Goal: Find specific page/section: Find specific page/section

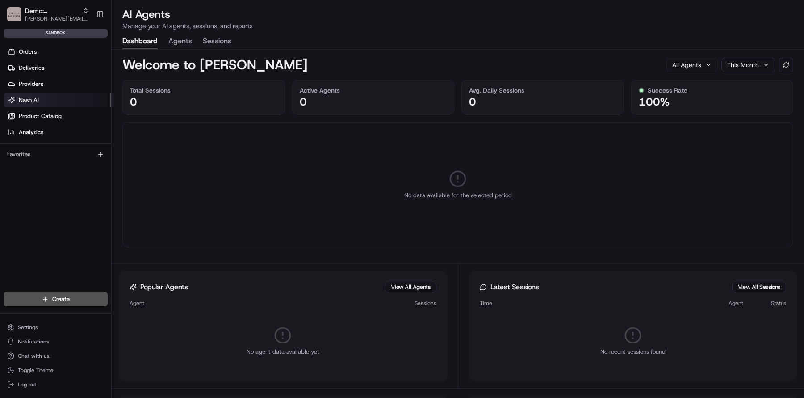
click at [174, 44] on button "Agents" at bounding box center [180, 41] width 24 height 15
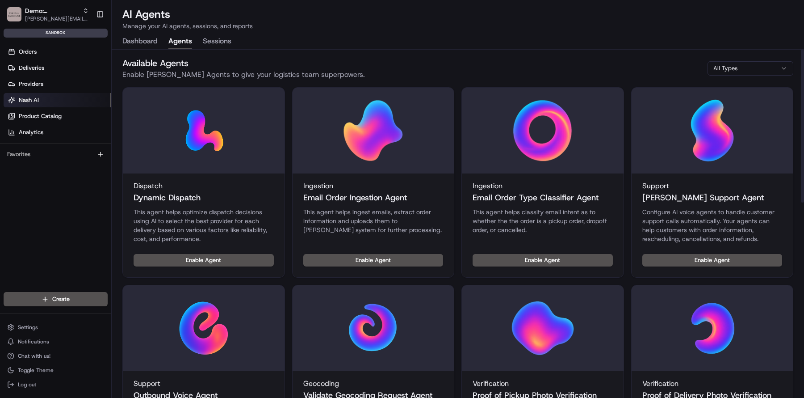
scroll to position [9, 0]
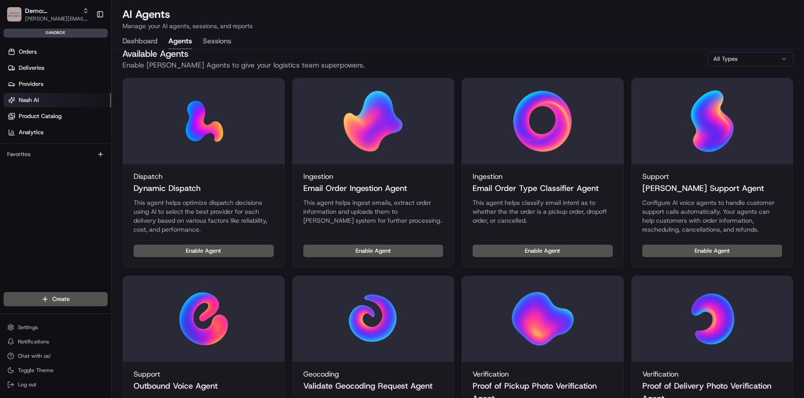
click at [222, 40] on button "Sessions" at bounding box center [217, 41] width 29 height 15
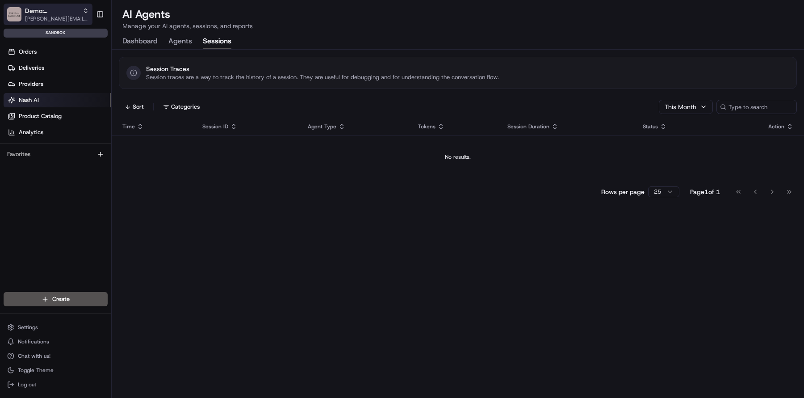
click at [79, 19] on button "Demo: Kelsey kelsey@usenash.com" at bounding box center [48, 14] width 89 height 21
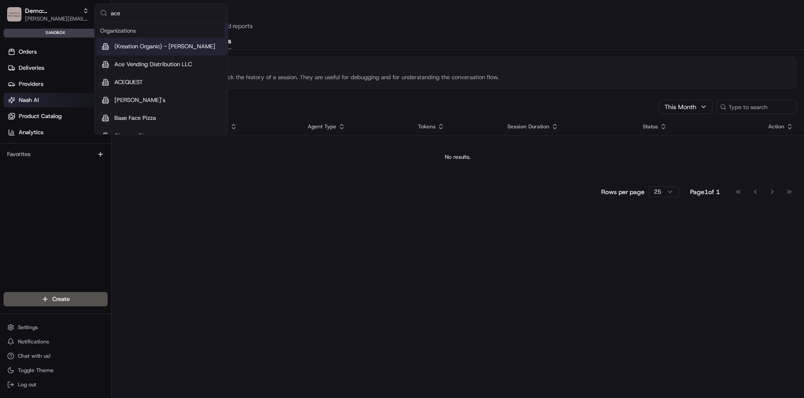
click at [130, 16] on input "ace" at bounding box center [167, 13] width 112 height 18
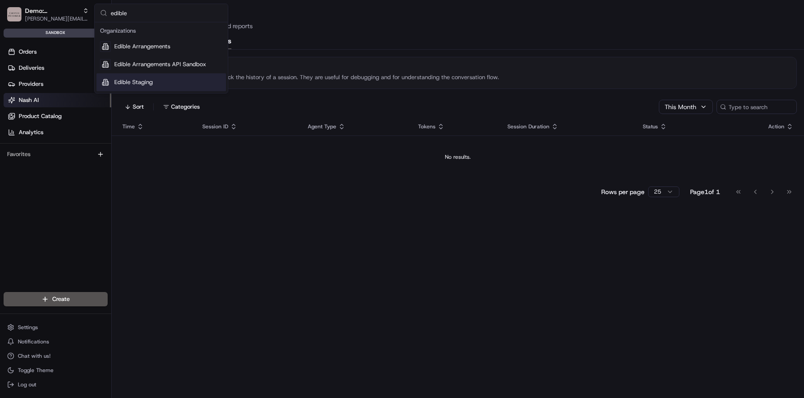
type input "edible"
click at [154, 89] on div "Edible Staging" at bounding box center [161, 82] width 130 height 18
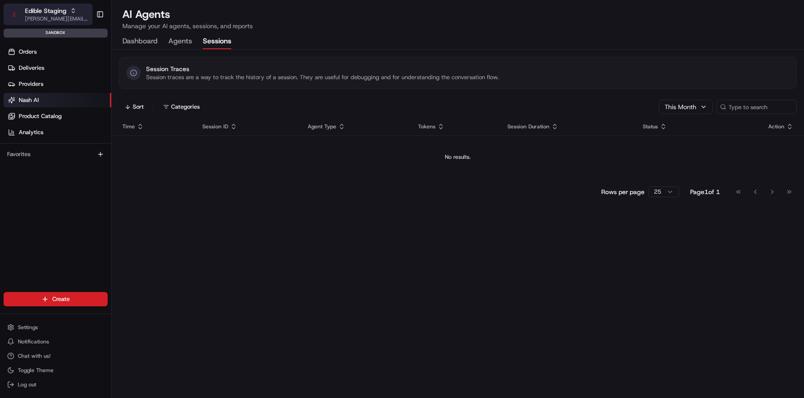
click at [46, 20] on span "[PERSON_NAME][EMAIL_ADDRESS][DOMAIN_NAME]" at bounding box center [57, 18] width 64 height 7
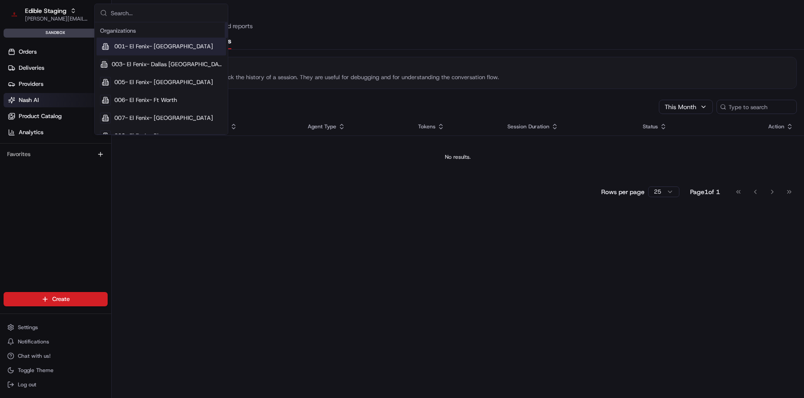
type input "s"
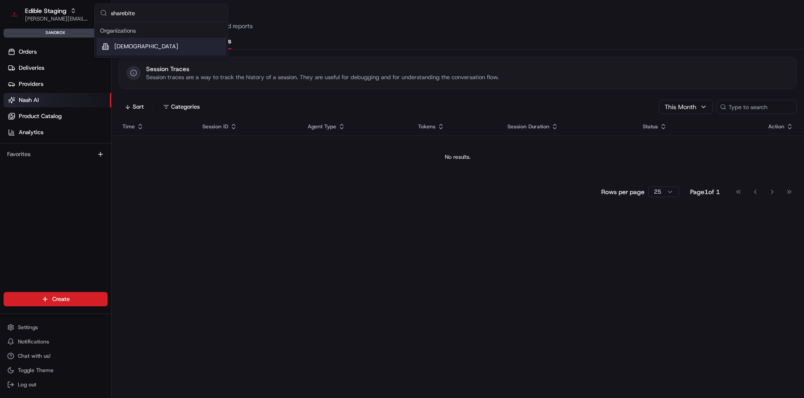
type input "sharebite"
click at [120, 49] on span "Sharebite" at bounding box center [146, 46] width 64 height 8
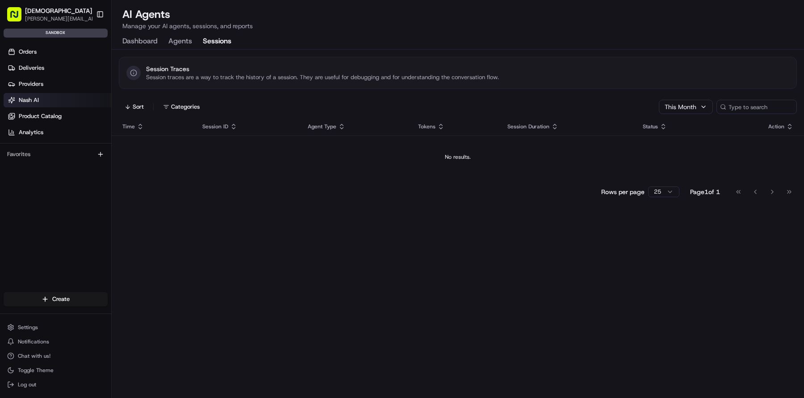
click at [189, 47] on button "Agents" at bounding box center [180, 41] width 24 height 15
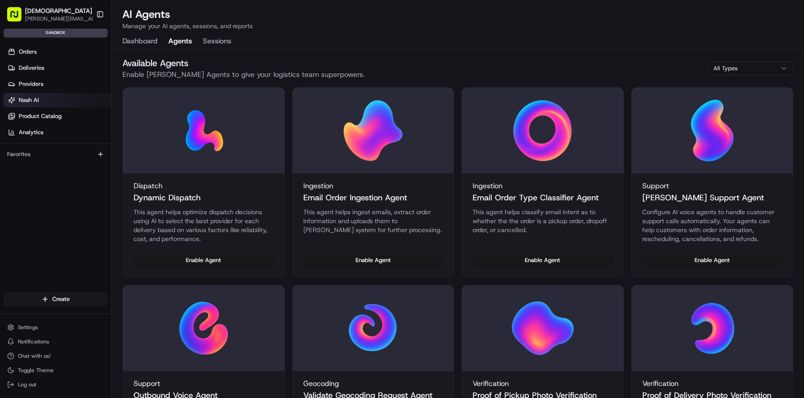
click at [138, 36] on button "Dashboard" at bounding box center [139, 41] width 35 height 15
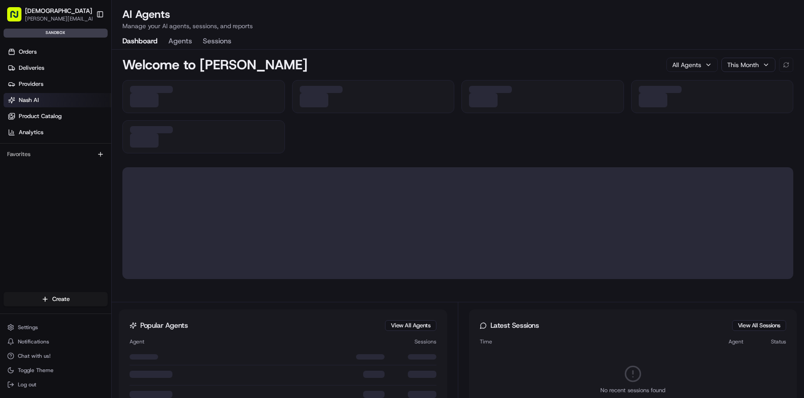
click at [223, 44] on button "Sessions" at bounding box center [217, 41] width 29 height 15
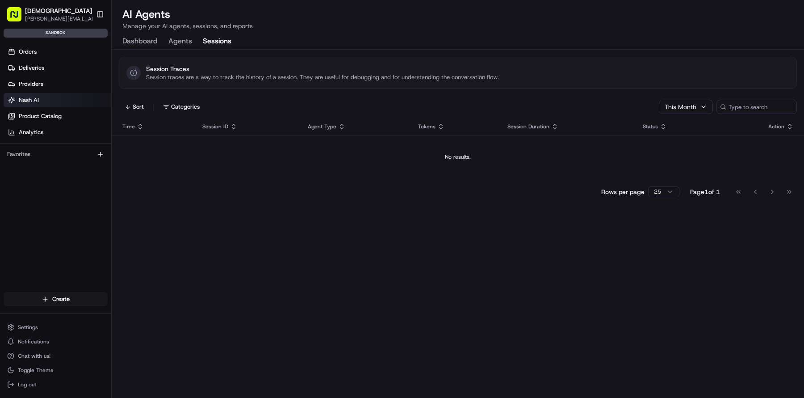
click at [182, 40] on button "Agents" at bounding box center [180, 41] width 24 height 15
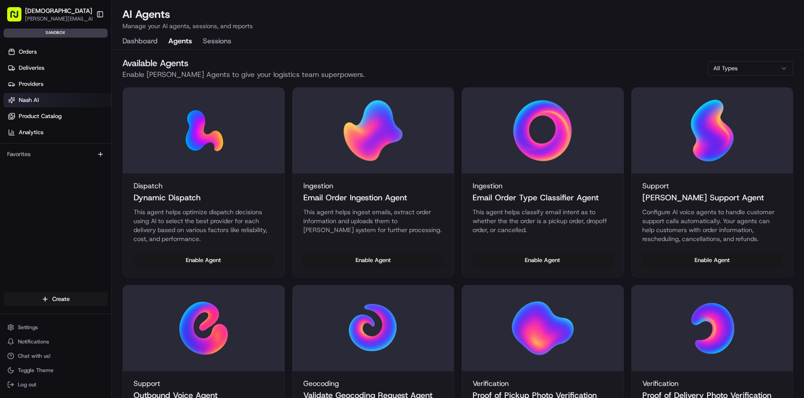
click at [147, 39] on button "Dashboard" at bounding box center [139, 41] width 35 height 15
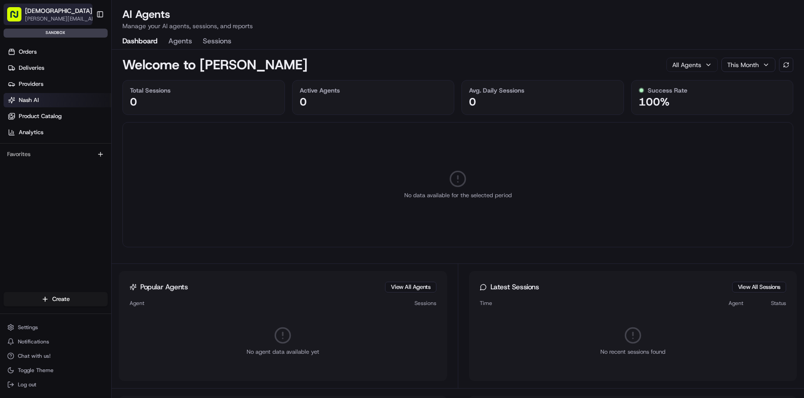
click at [67, 15] on span "[PERSON_NAME][EMAIL_ADDRESS][DOMAIN_NAME]" at bounding box center [63, 18] width 77 height 7
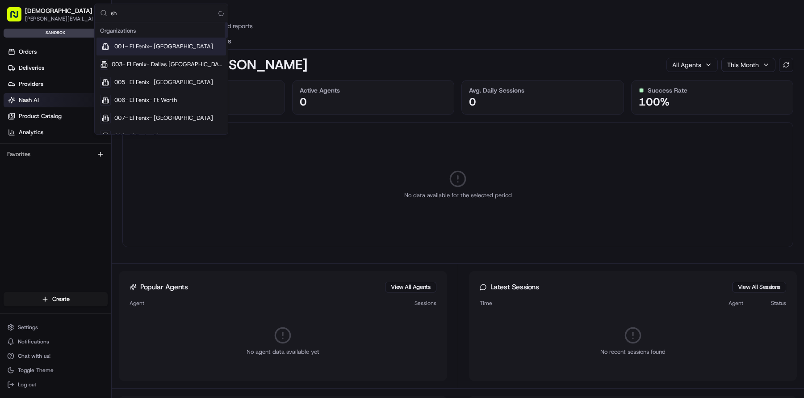
type input "s"
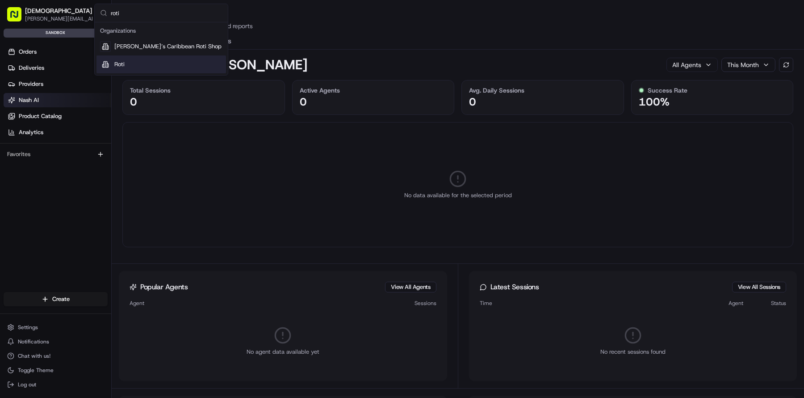
type input "roti"
click at [155, 67] on div "Roti" at bounding box center [161, 64] width 130 height 18
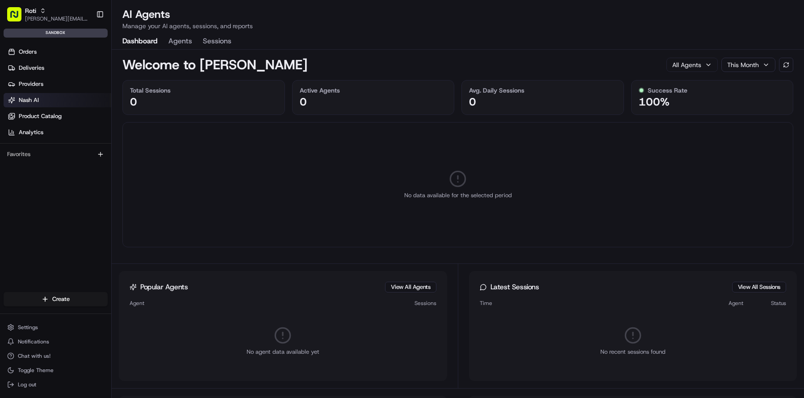
click at [224, 43] on button "Sessions" at bounding box center [217, 41] width 29 height 15
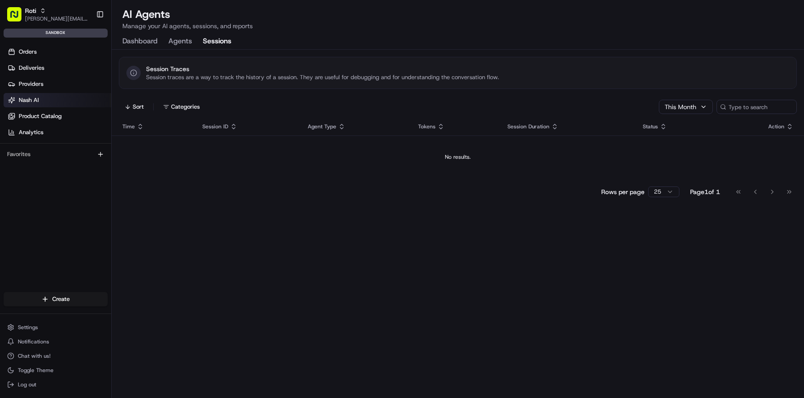
click at [185, 41] on button "Agents" at bounding box center [180, 41] width 24 height 15
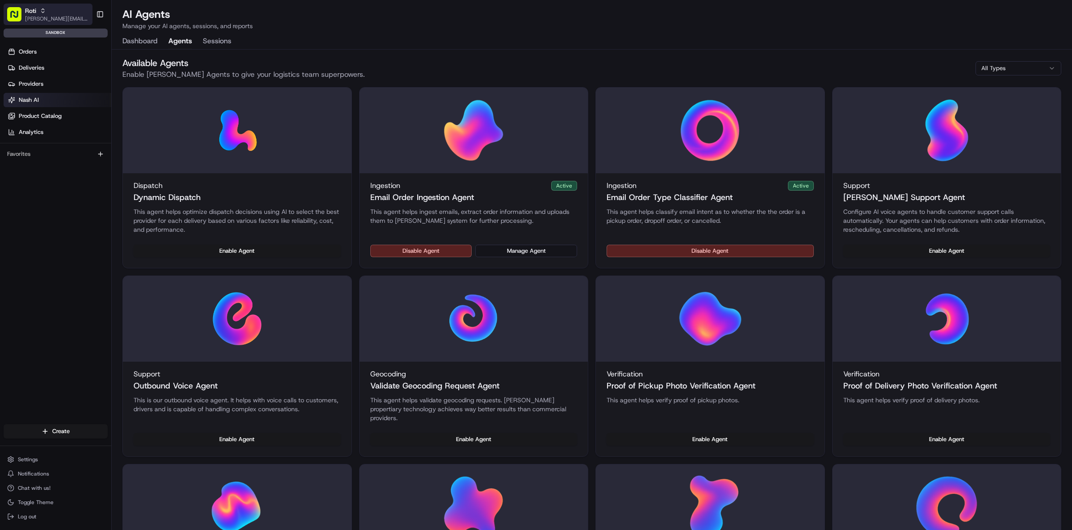
click at [48, 6] on button "Roti kelsey@usenash.com" at bounding box center [48, 14] width 89 height 21
type input "tamer"
click at [150, 43] on div "Demo: Tamer" at bounding box center [162, 47] width 130 height 18
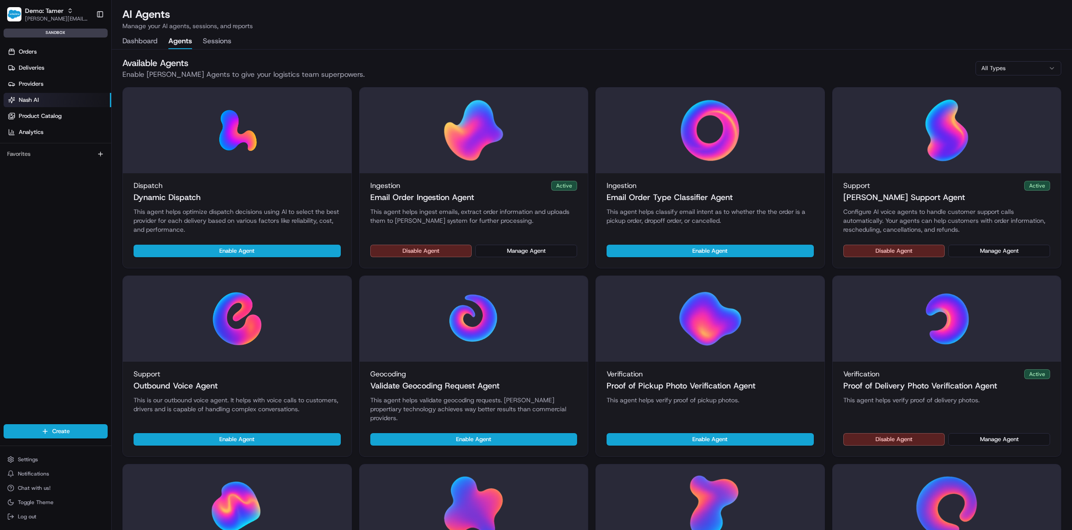
click at [209, 40] on button "Sessions" at bounding box center [217, 41] width 29 height 15
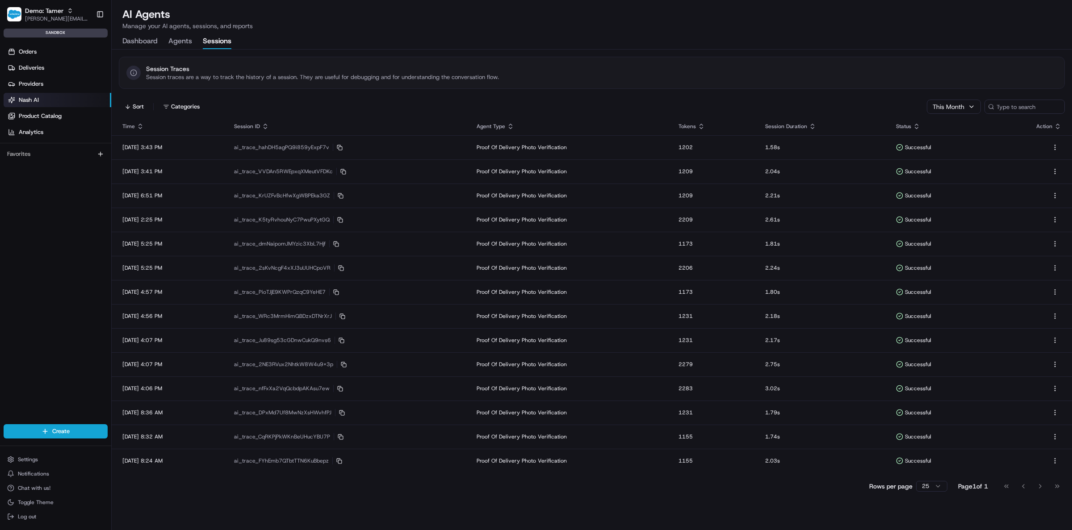
click at [172, 41] on button "Agents" at bounding box center [180, 41] width 24 height 15
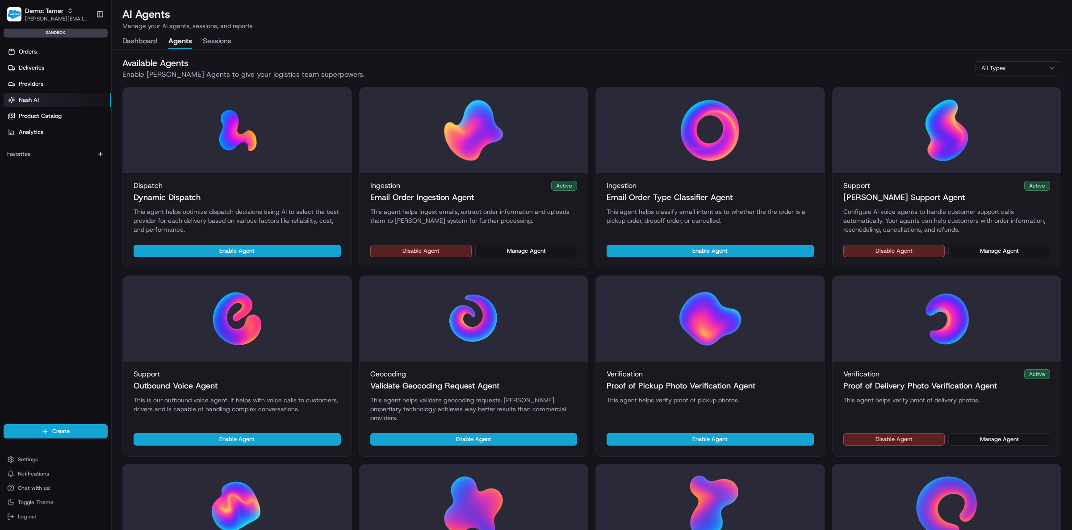
click at [155, 41] on button "Dashboard" at bounding box center [139, 41] width 35 height 15
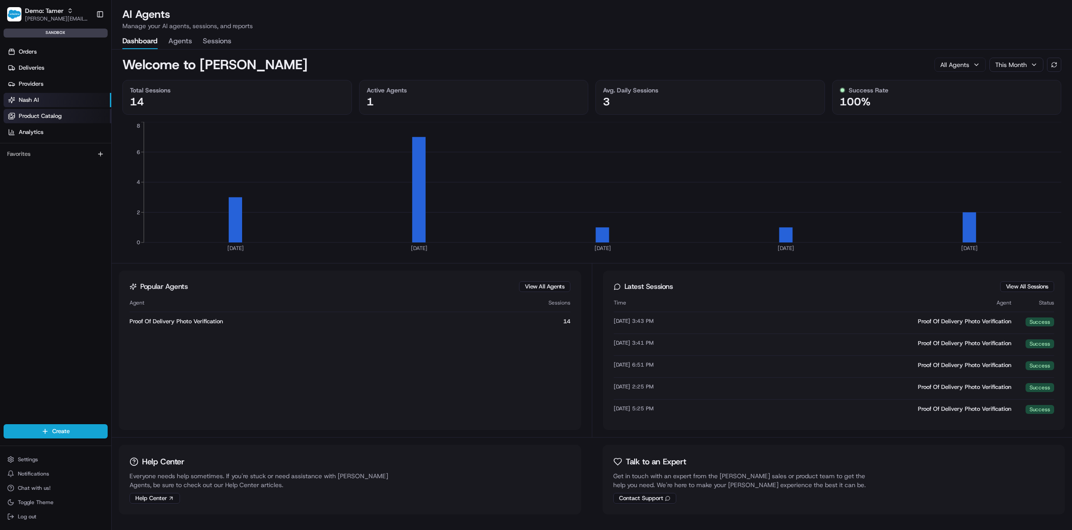
click at [40, 114] on span "Product Catalog" at bounding box center [40, 116] width 43 height 8
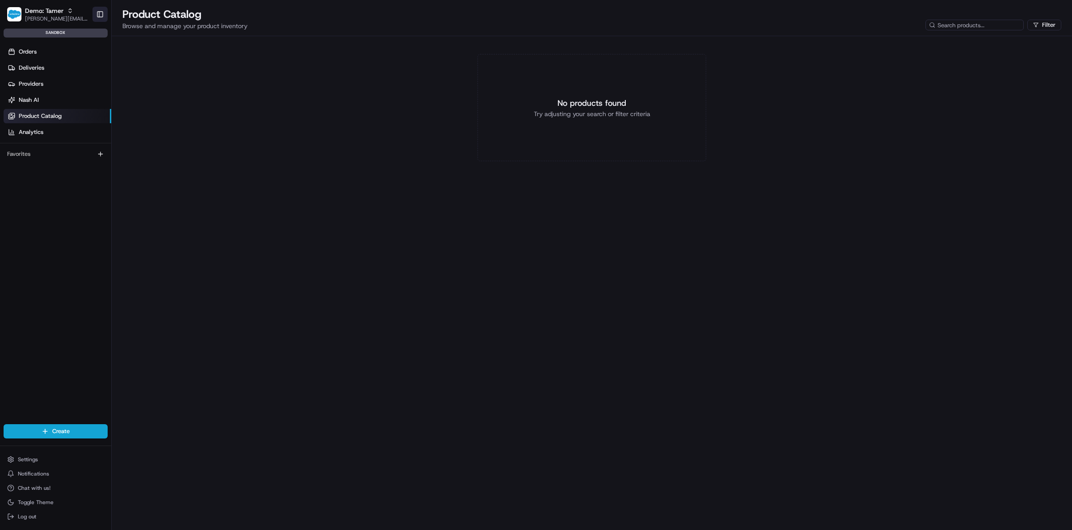
click at [102, 12] on button "Toggle Sidebar" at bounding box center [99, 14] width 15 height 15
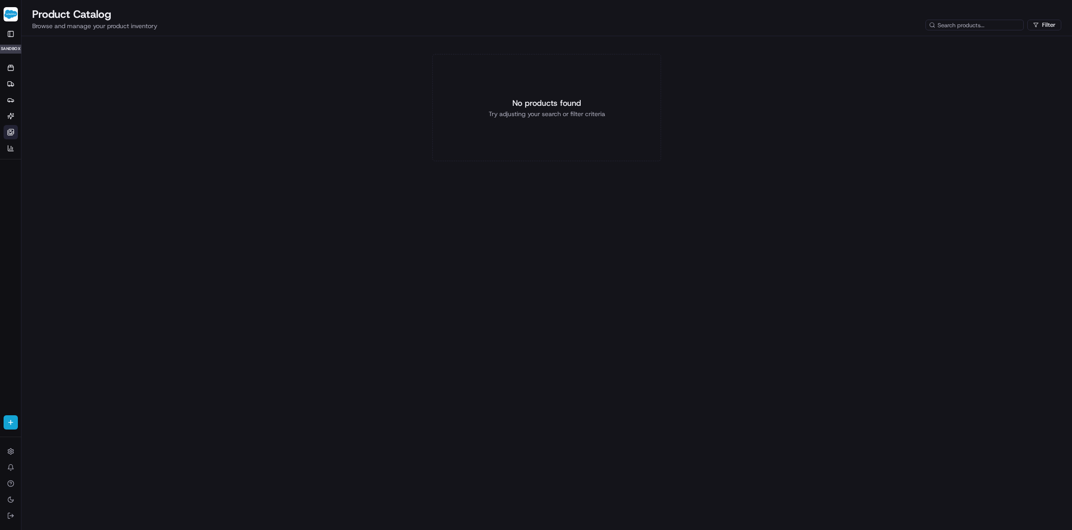
click at [7, 21] on button "Demo: Tamer kelsey@usenash.com" at bounding box center [11, 14] width 14 height 21
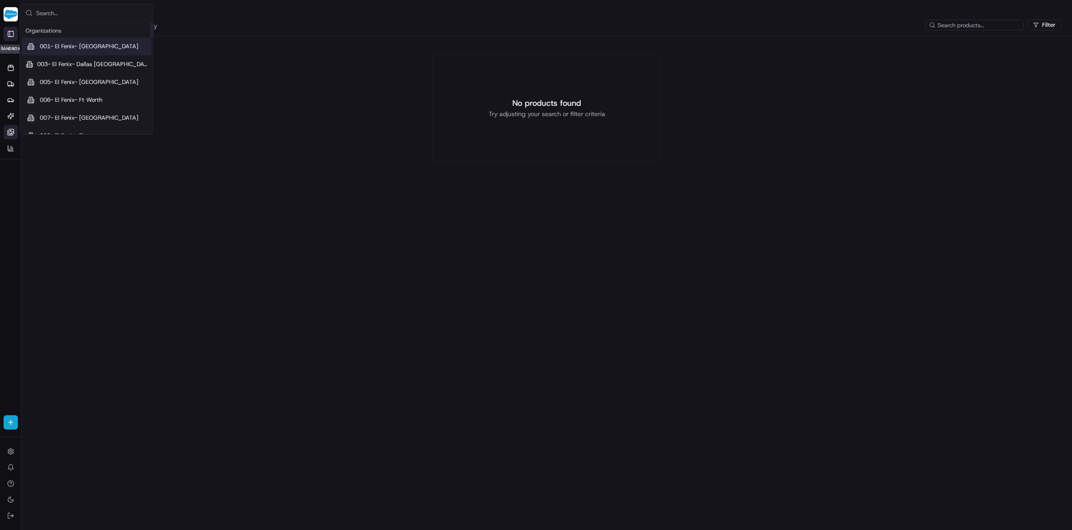
click at [6, 31] on button "Toggle Sidebar" at bounding box center [11, 34] width 14 height 14
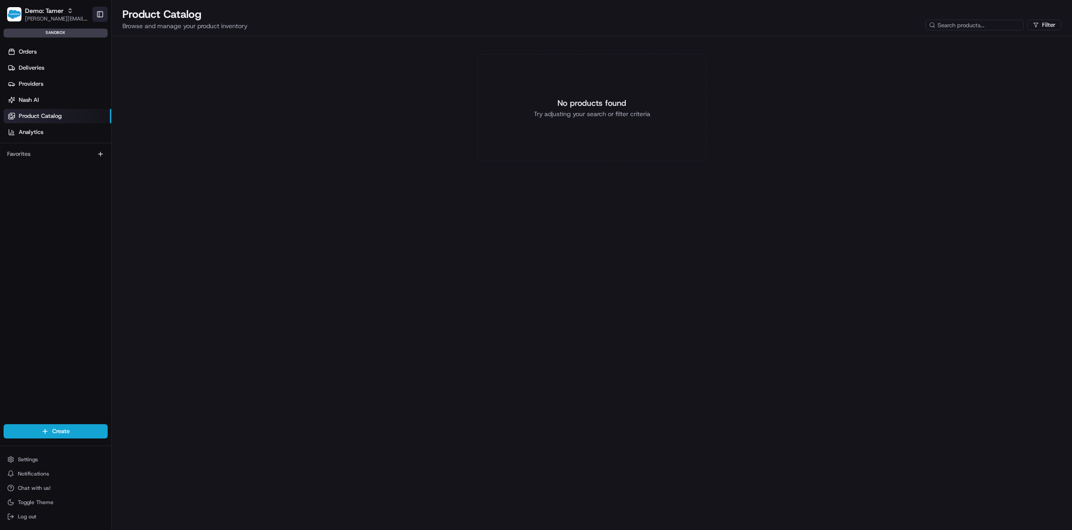
click at [107, 10] on button "Toggle Sidebar" at bounding box center [99, 14] width 15 height 15
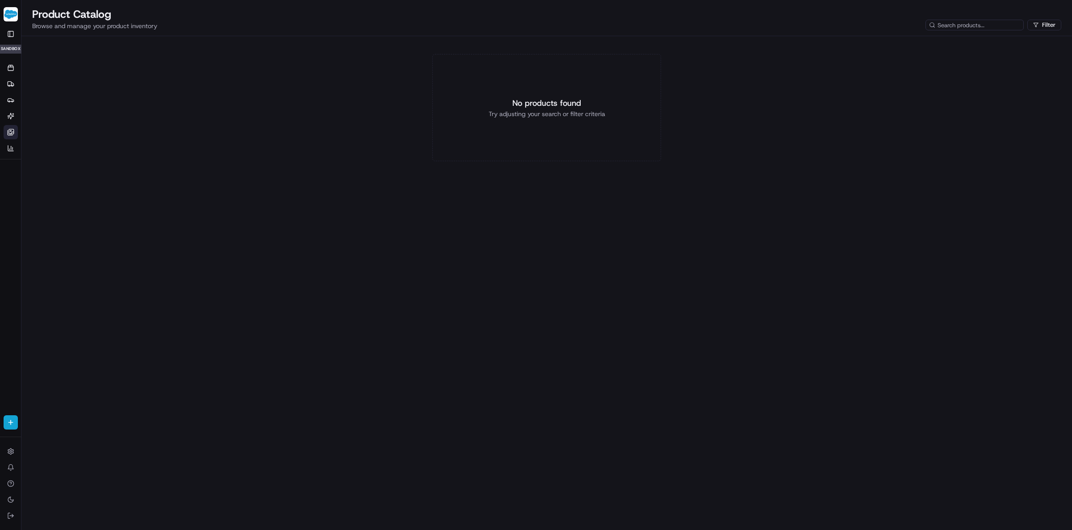
click at [18, 31] on div "Demo: Tamer kelsey@usenash.com Toggle Sidebar sandbox" at bounding box center [10, 28] width 21 height 57
click at [10, 36] on button "Toggle Sidebar" at bounding box center [11, 34] width 14 height 14
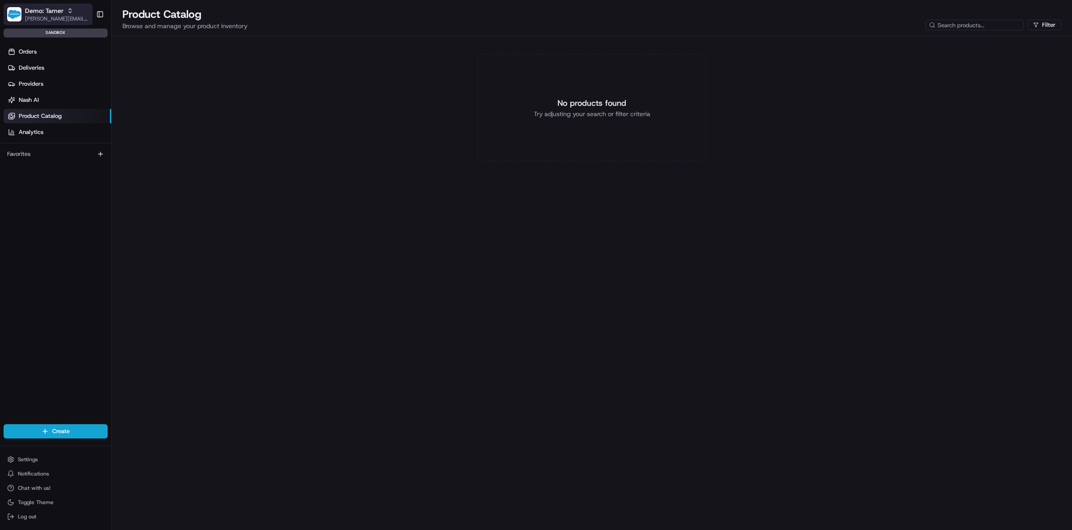
click at [69, 8] on icon "button" at bounding box center [70, 11] width 6 height 6
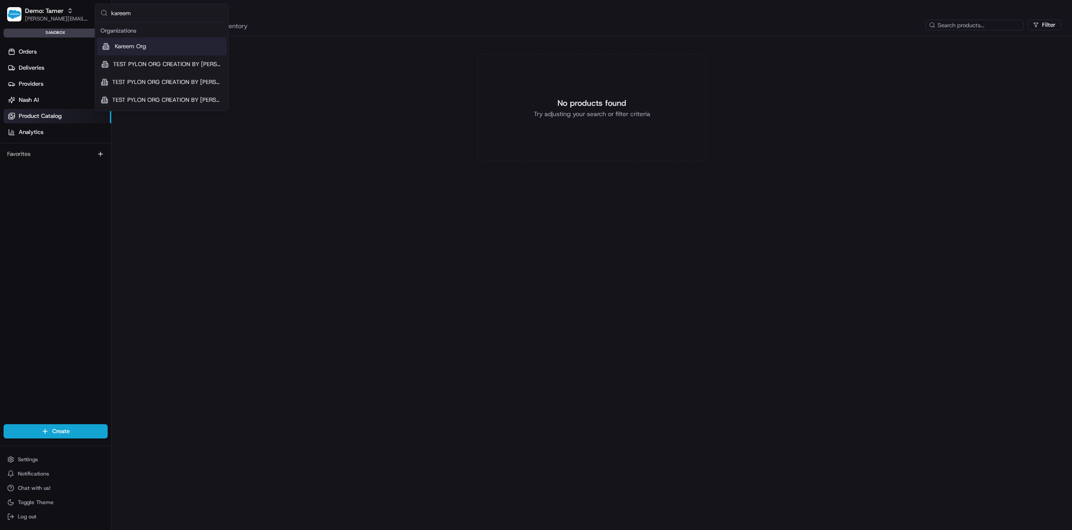
type input "kareem"
click at [134, 50] on div "Kareem Org" at bounding box center [162, 47] width 130 height 18
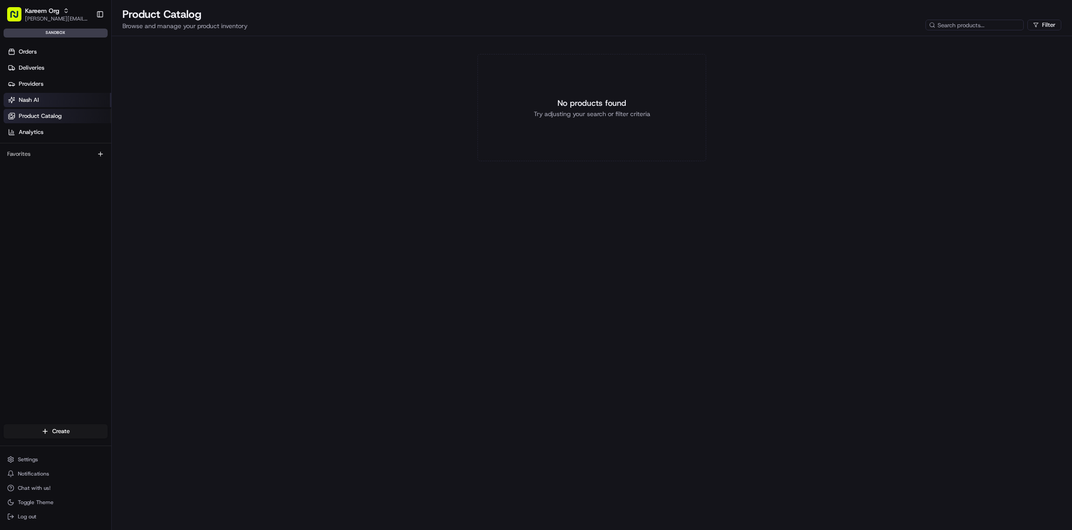
click at [60, 103] on link "Nash AI" at bounding box center [58, 100] width 108 height 14
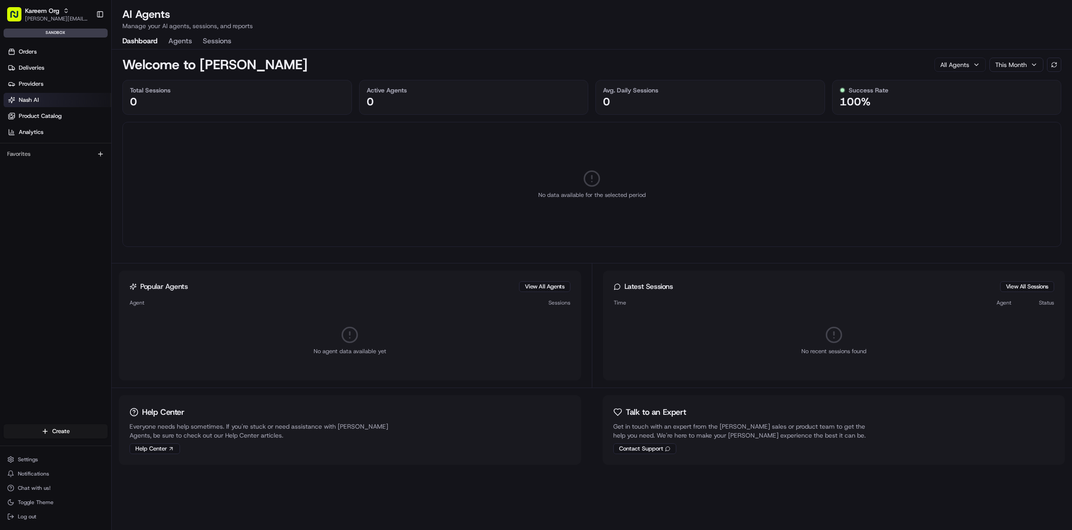
click at [224, 37] on button "Sessions" at bounding box center [217, 41] width 29 height 15
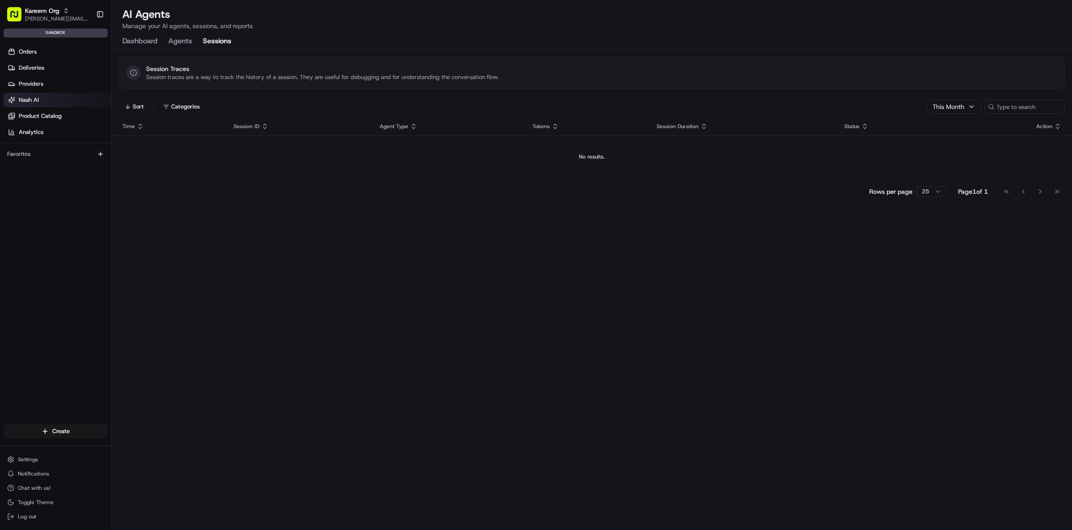
click at [172, 45] on button "Agents" at bounding box center [180, 41] width 24 height 15
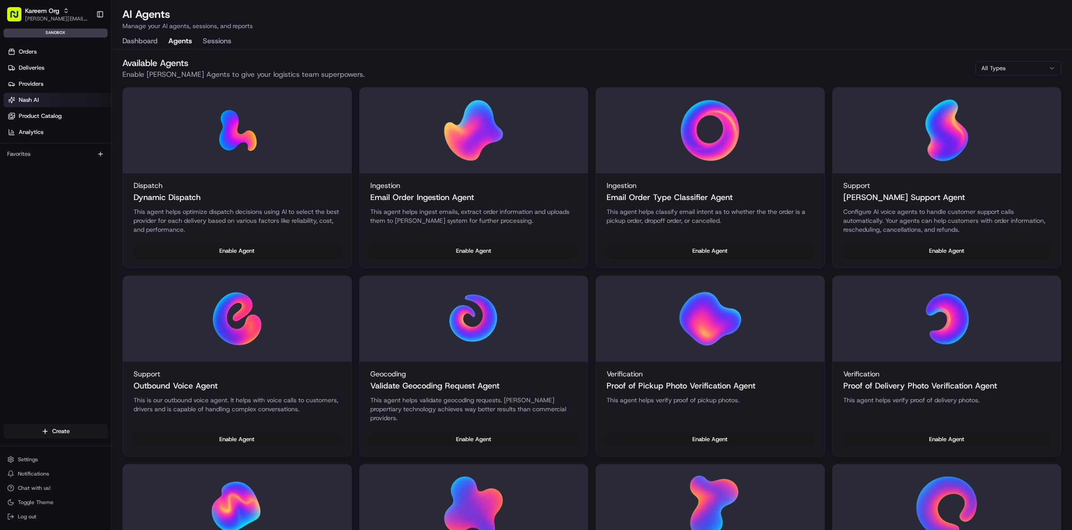
click at [139, 44] on button "Dashboard" at bounding box center [139, 41] width 35 height 15
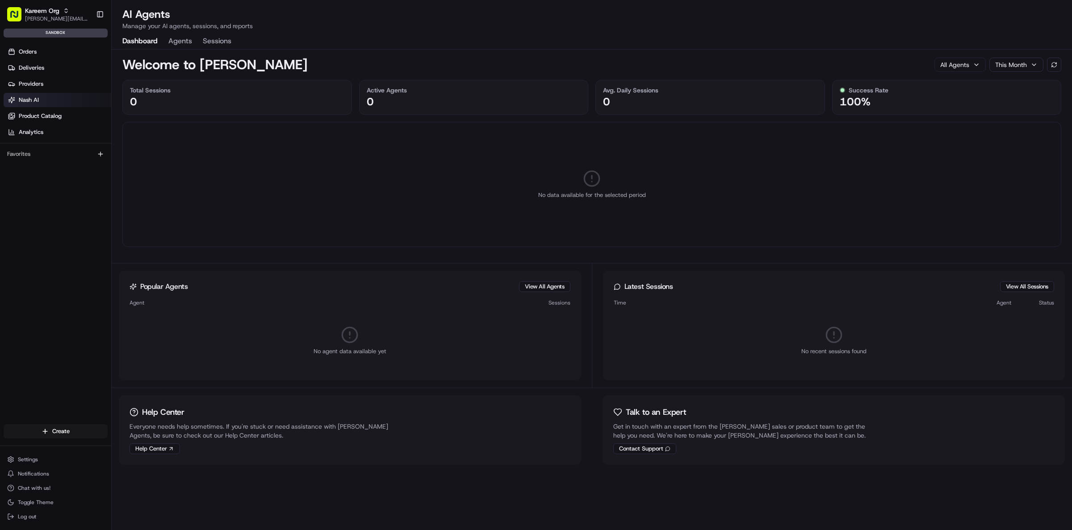
click at [214, 47] on button "Sessions" at bounding box center [217, 41] width 29 height 15
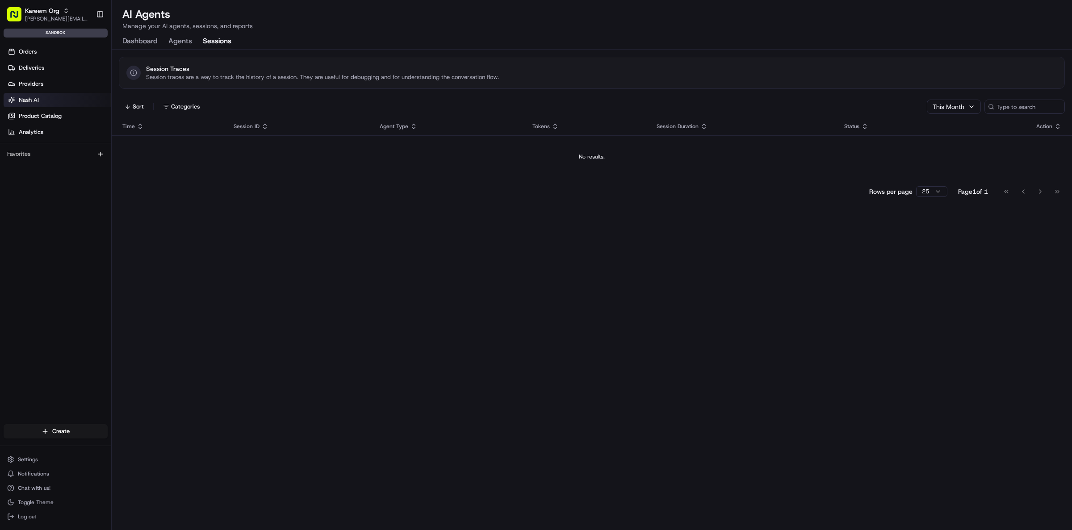
click at [164, 44] on div "Dashboard Agents Sessions" at bounding box center [176, 41] width 109 height 15
click at [185, 38] on button "Agents" at bounding box center [180, 41] width 24 height 15
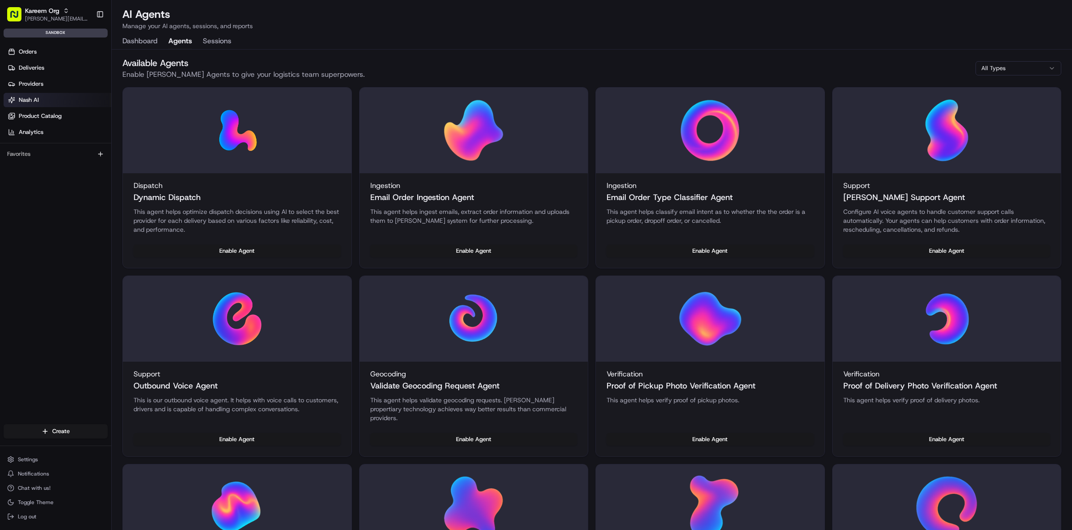
click at [42, 175] on div "Orders Deliveries Providers Nash AI Product Catalog Analytics Favorites" at bounding box center [55, 241] width 111 height 401
click at [73, 15] on span "[PERSON_NAME][EMAIL_ADDRESS][DOMAIN_NAME]" at bounding box center [57, 18] width 64 height 7
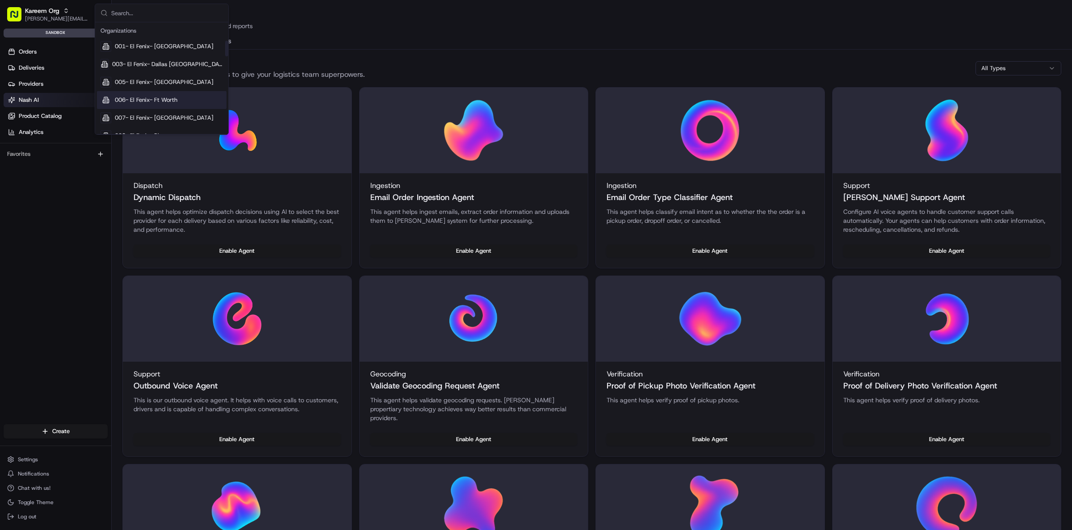
scroll to position [692, 0]
click at [151, 91] on div "Demo: Travis" at bounding box center [162, 88] width 130 height 18
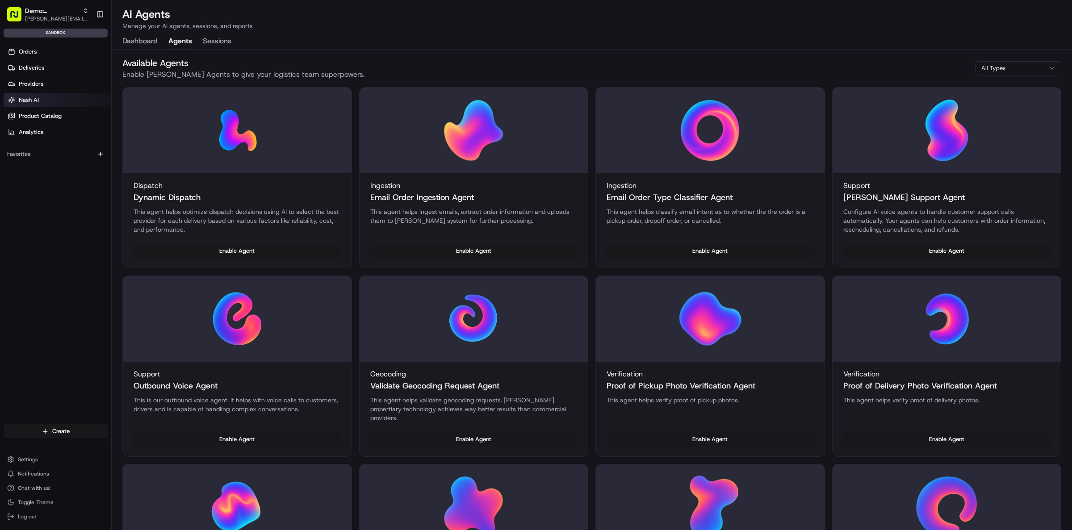
click at [143, 42] on button "Dashboard" at bounding box center [139, 41] width 35 height 15
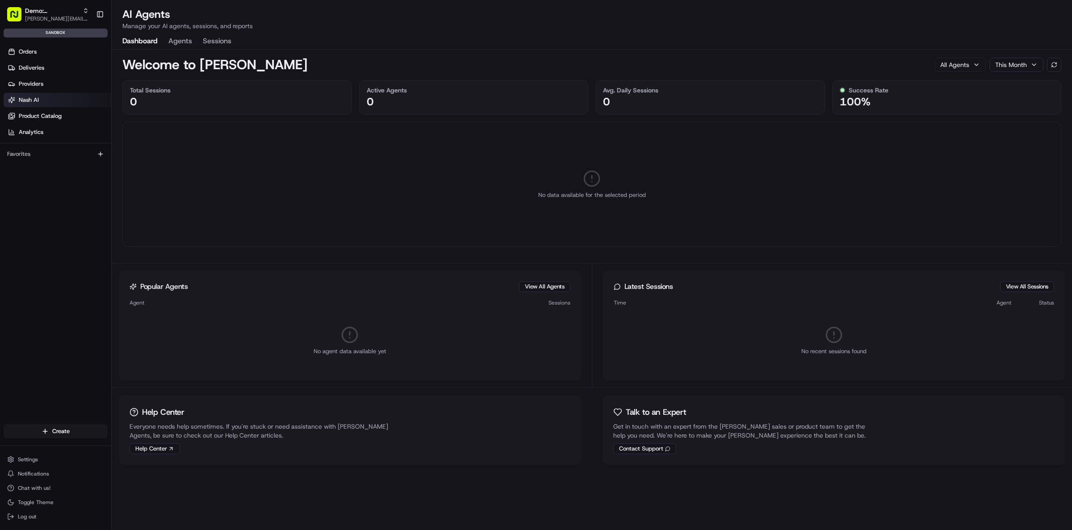
click at [190, 39] on button "Agents" at bounding box center [180, 41] width 24 height 15
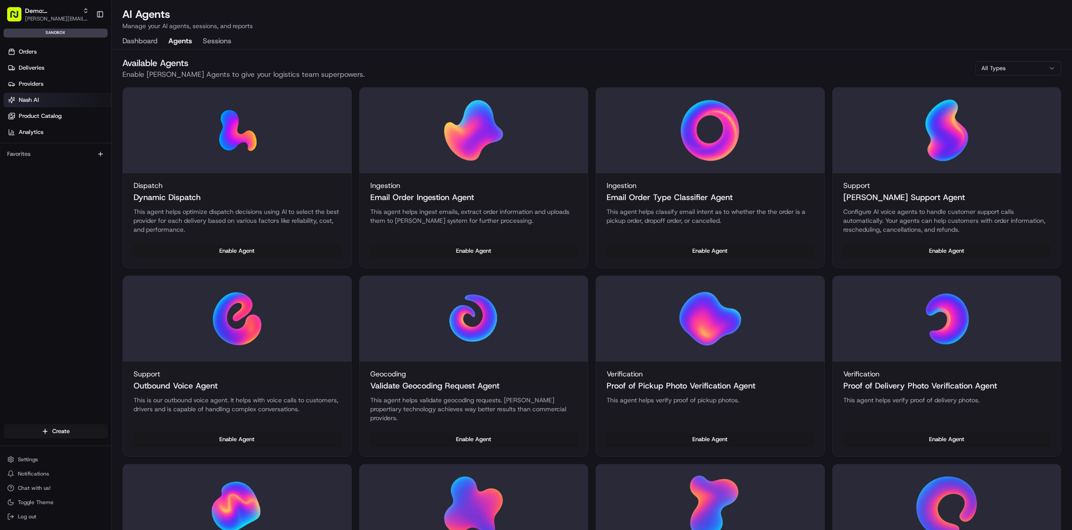
click at [229, 38] on button "Sessions" at bounding box center [217, 41] width 29 height 15
